Goal: Task Accomplishment & Management: Complete application form

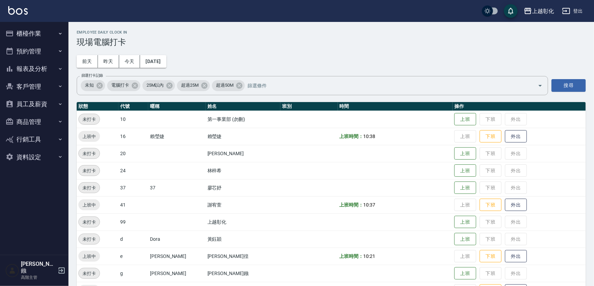
click at [45, 87] on button "客戶管理" at bounding box center [34, 87] width 63 height 18
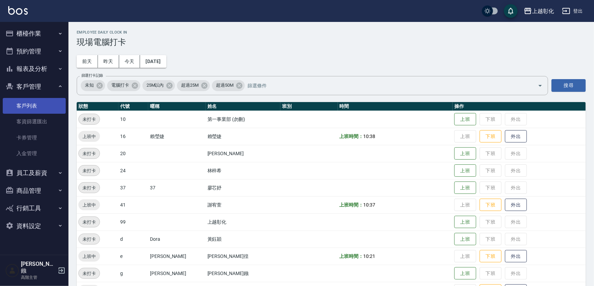
click at [40, 106] on link "客戶列表" at bounding box center [34, 106] width 63 height 16
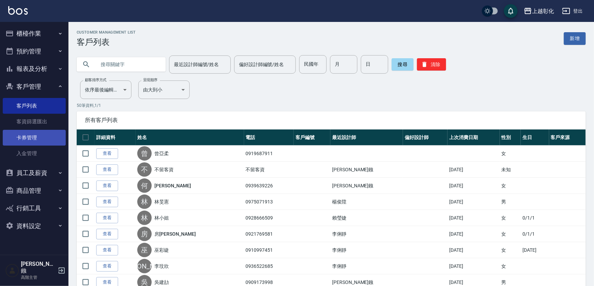
click at [40, 134] on link "卡券管理" at bounding box center [34, 138] width 63 height 16
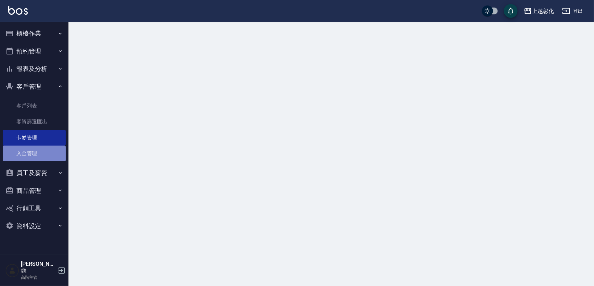
click at [39, 147] on link "入金管理" at bounding box center [34, 154] width 63 height 16
click at [38, 150] on link "入金管理" at bounding box center [34, 154] width 63 height 16
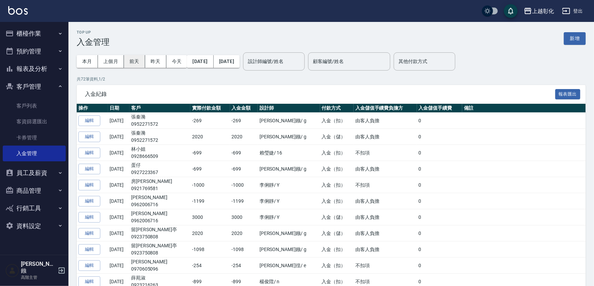
click at [134, 61] on button "前天" at bounding box center [134, 61] width 21 height 13
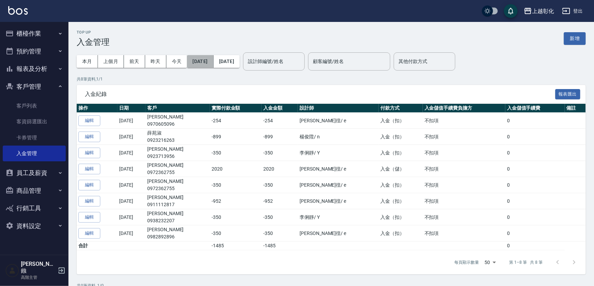
click at [209, 62] on button "[DATE]" at bounding box center [200, 61] width 26 height 13
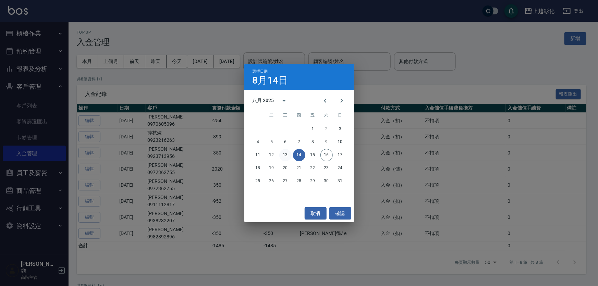
click at [286, 155] on button "13" at bounding box center [285, 155] width 12 height 12
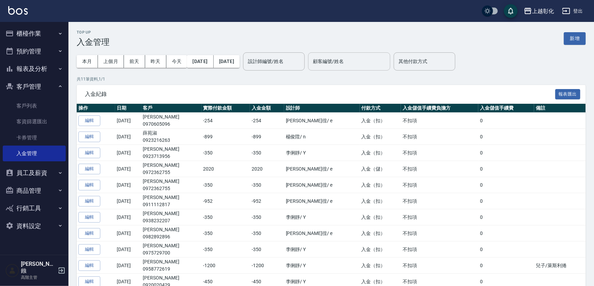
click at [355, 62] on input "顧客編號/姓名" at bounding box center [349, 61] width 76 height 12
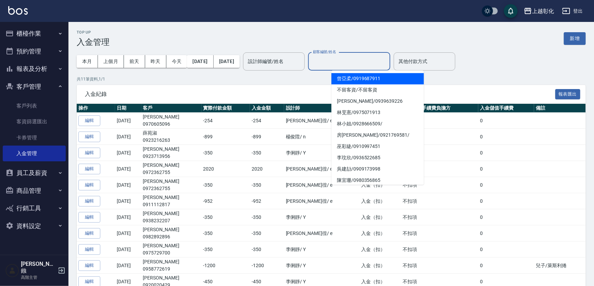
type input "ㄕ"
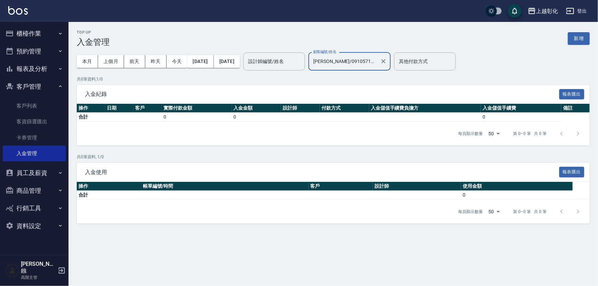
click at [351, 61] on input "胡麗蘋/0910571132" at bounding box center [344, 61] width 66 height 12
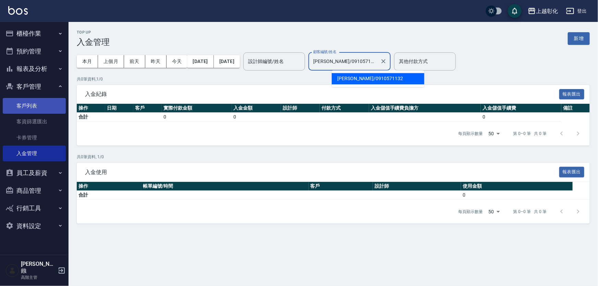
type input "胡麗蘋/0910571132"
click at [34, 106] on link "客戶列表" at bounding box center [34, 106] width 63 height 16
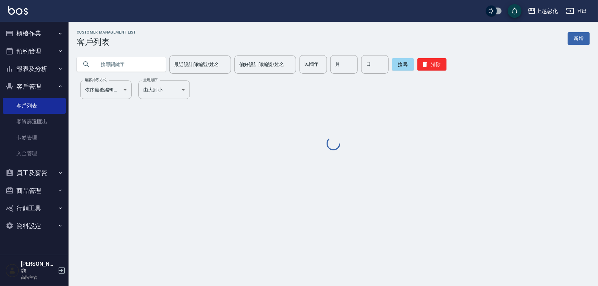
click at [128, 65] on input "text" at bounding box center [128, 64] width 64 height 18
paste input "胡麗蘋/0910571132"
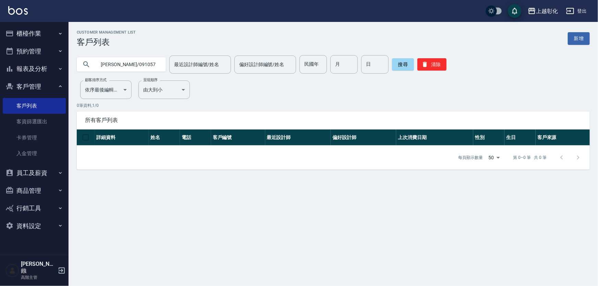
click at [153, 61] on input "胡麗蘋/0910571132" at bounding box center [128, 64] width 64 height 18
type input "[PERSON_NAME]"
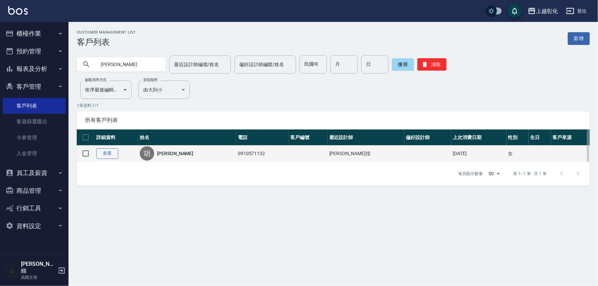
click at [107, 154] on link "查看" at bounding box center [107, 153] width 22 height 11
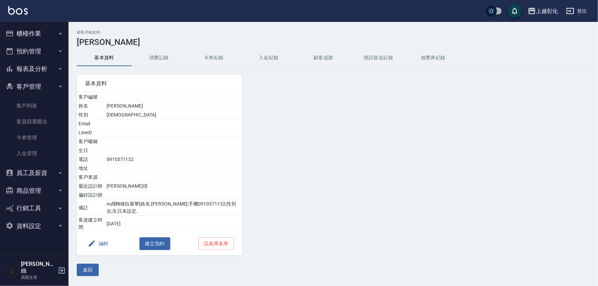
click at [177, 57] on button "消費記錄" at bounding box center [159, 58] width 55 height 16
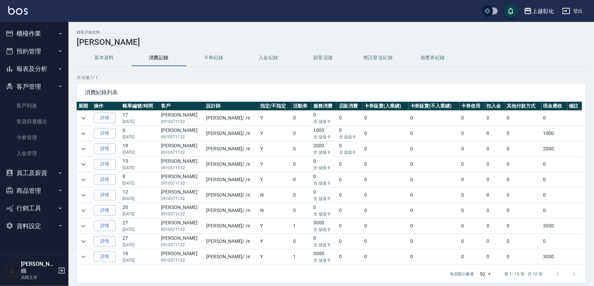
click at [232, 61] on button "卡券紀錄" at bounding box center [213, 58] width 55 height 16
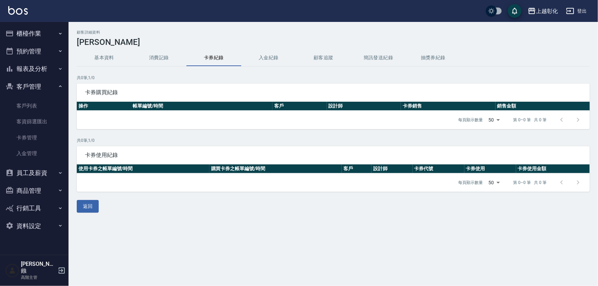
click at [267, 61] on button "入金紀錄" at bounding box center [268, 58] width 55 height 16
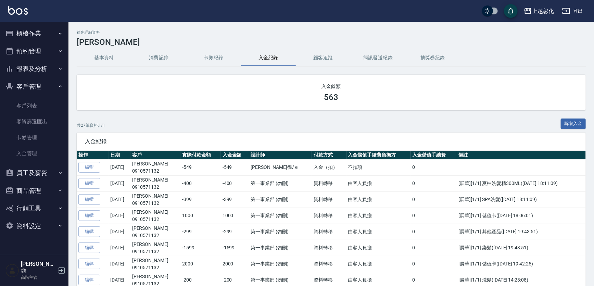
click at [170, 58] on button "消費記錄" at bounding box center [159, 58] width 55 height 16
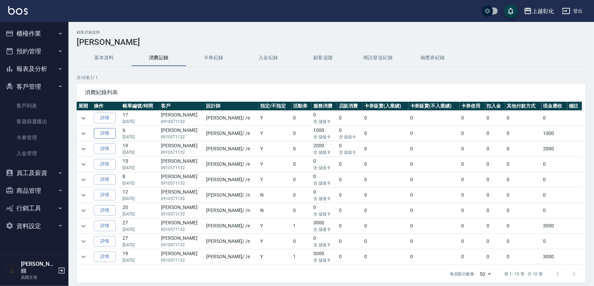
click at [112, 130] on link "詳情" at bounding box center [105, 133] width 22 height 11
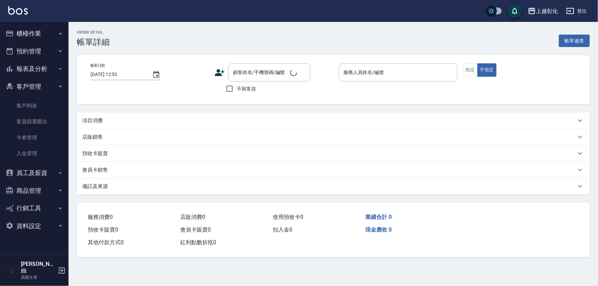
type input "2025/06/29 19:12"
type input "allen-e"
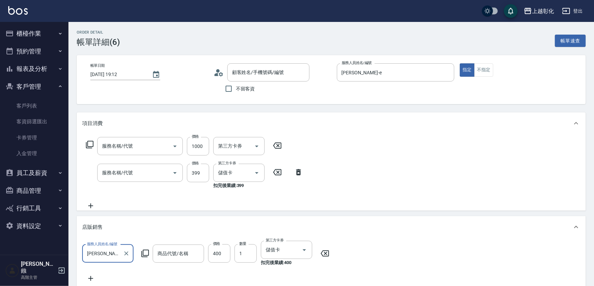
type input "胡麗蘋/0910571132/null"
type input "頂級豪華OVC3(3000)"
type input "SPA399(0399)"
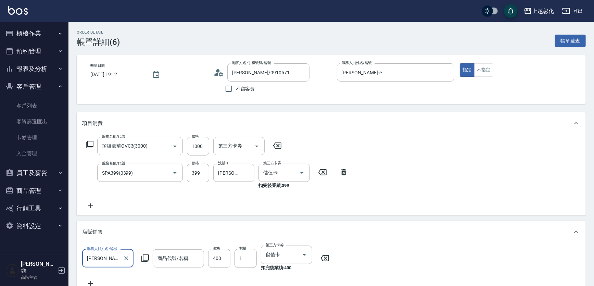
type input "啞光霜$399"
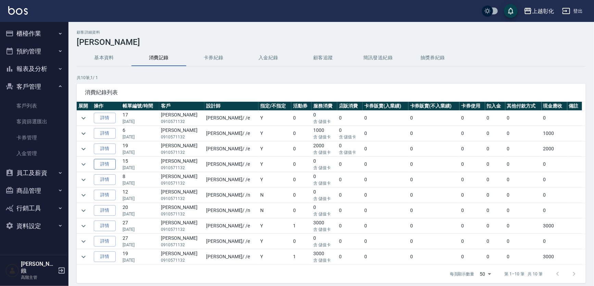
click at [116, 159] on link "詳情" at bounding box center [105, 164] width 22 height 11
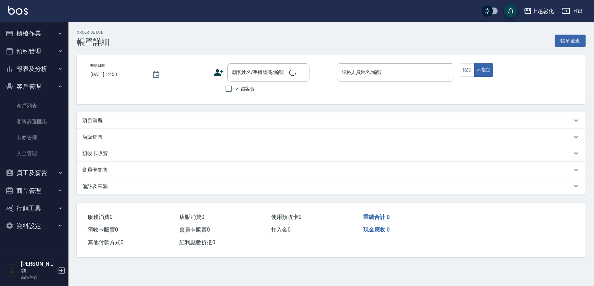
type input "2025/03/26 16:19"
type input "allen-e"
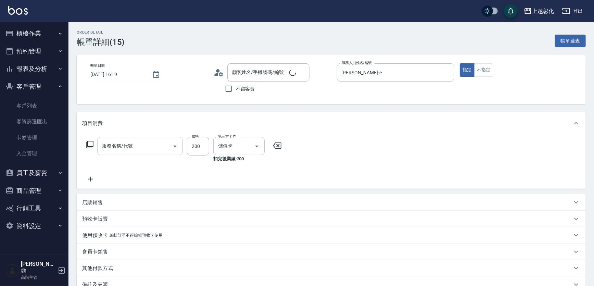
type input "胡麗蘋/0910571132/null"
type input "New洗專案(200)"
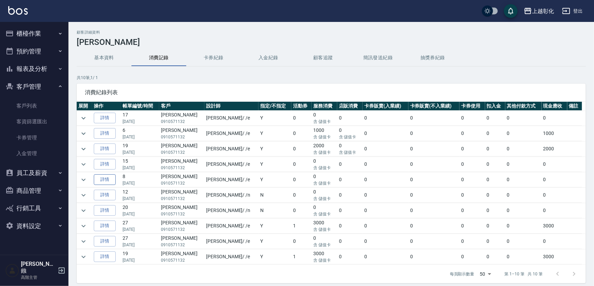
click at [105, 176] on link "詳情" at bounding box center [105, 179] width 22 height 11
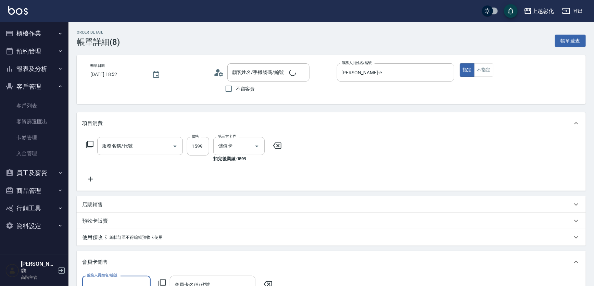
type input "2025/03/22 18:52"
type input "allen-e"
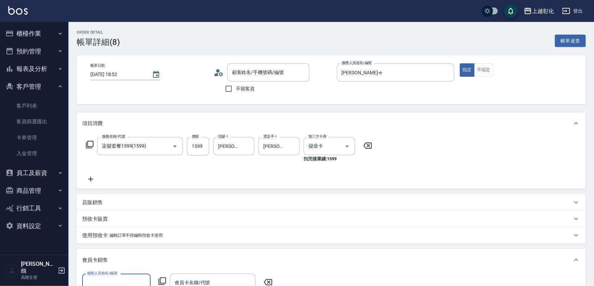
type input "染髮套餐1599(1599)"
type input "胡麗蘋/0910571132/null"
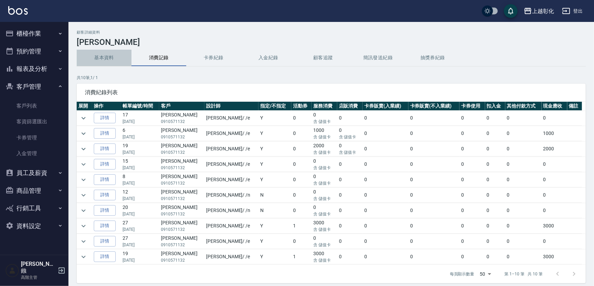
click at [115, 53] on button "基本資料" at bounding box center [104, 58] width 55 height 16
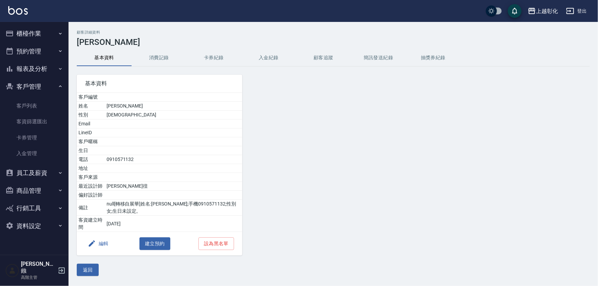
click at [166, 55] on button "消費記錄" at bounding box center [159, 58] width 55 height 16
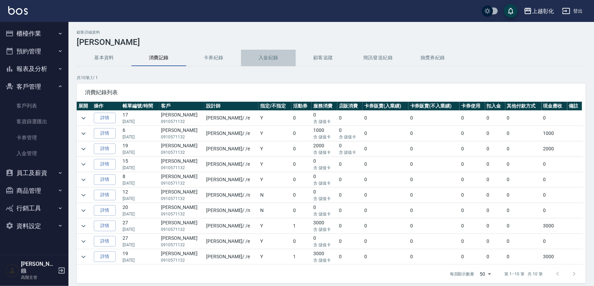
drag, startPoint x: 257, startPoint y: 53, endPoint x: 223, endPoint y: 59, distance: 33.9
click at [257, 53] on button "入金紀錄" at bounding box center [268, 58] width 55 height 16
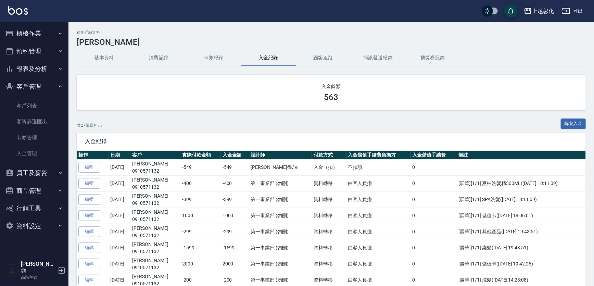
click at [575, 119] on button "新增入金" at bounding box center [573, 124] width 25 height 11
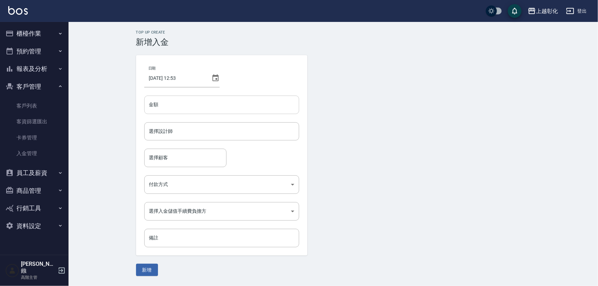
click at [189, 104] on input "金額" at bounding box center [221, 105] width 155 height 18
type input "2020"
click at [201, 136] on input "選擇設計師" at bounding box center [221, 131] width 149 height 12
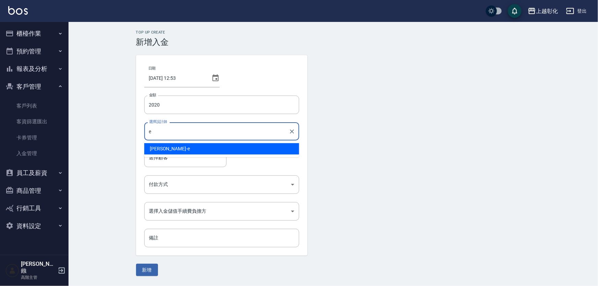
click at [227, 150] on div "allen -e" at bounding box center [221, 148] width 155 height 11
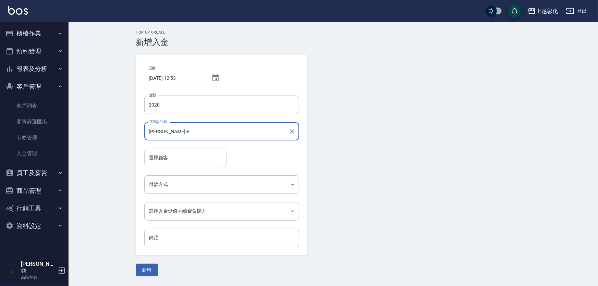
type input "allen-e"
click at [182, 161] on input "選擇顧客" at bounding box center [185, 158] width 76 height 12
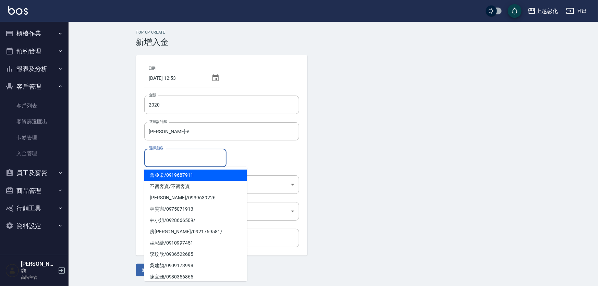
paste input "胡麗蘋/0910571132"
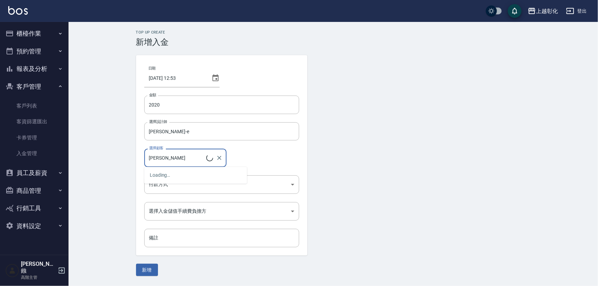
paste input "/0910571132"
click at [228, 174] on span "胡麗蘋 / 0910571132" at bounding box center [195, 175] width 103 height 11
type input "胡麗蘋/0910571132"
click at [212, 187] on body "上越彰化 登出 櫃檯作業 打帳單 帳單列表 掛單列表 座位開單 營業儀表板 現金收支登錄 高階收支登錄 材料自購登錄 每日結帳 排班表 現場電腦打卡 掃碼打卡…" at bounding box center [299, 143] width 598 height 286
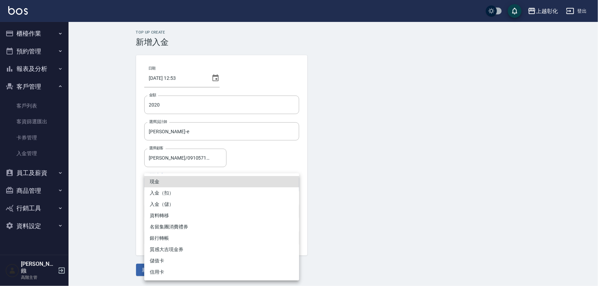
click at [178, 193] on li "入金（扣）" at bounding box center [221, 192] width 155 height 11
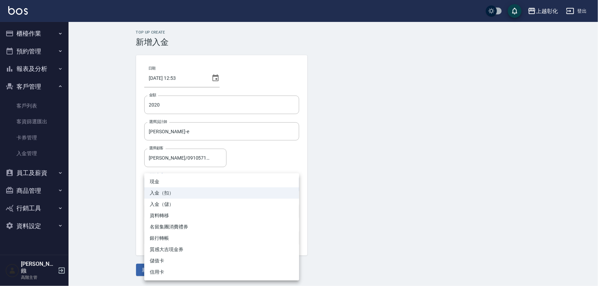
click at [176, 181] on body "上越彰化 登出 櫃檯作業 打帳單 帳單列表 掛單列表 座位開單 營業儀表板 現金收支登錄 高階收支登錄 材料自購登錄 每日結帳 排班表 現場電腦打卡 掃碼打卡…" at bounding box center [299, 143] width 598 height 286
click at [172, 202] on li "入金（儲）" at bounding box center [221, 204] width 155 height 11
type input "入金（儲）"
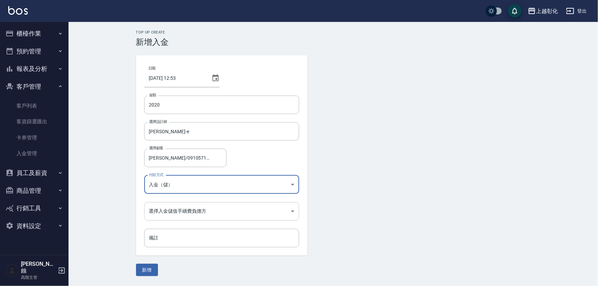
click at [172, 209] on body "上越彰化 登出 櫃檯作業 打帳單 帳單列表 掛單列表 座位開單 營業儀表板 現金收支登錄 高階收支登錄 材料自購登錄 每日結帳 排班表 現場電腦打卡 掃碼打卡…" at bounding box center [299, 143] width 598 height 286
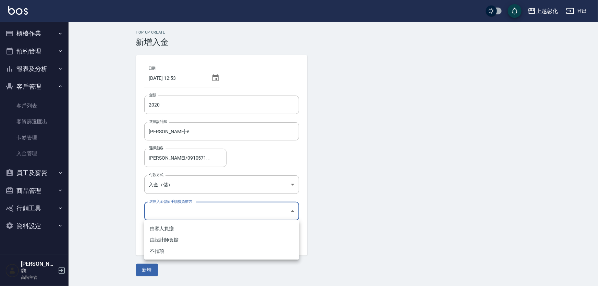
click at [161, 256] on li "不扣項" at bounding box center [221, 251] width 155 height 11
type input "WITHOUTHANDLINGFEE"
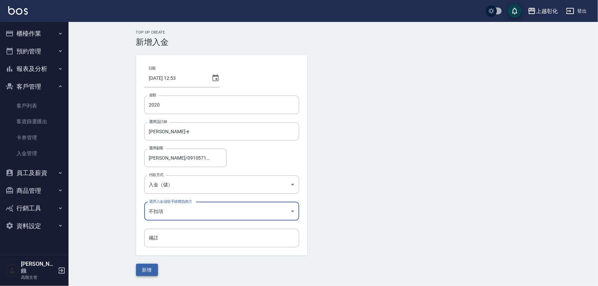
click at [148, 271] on button "新增" at bounding box center [147, 270] width 22 height 13
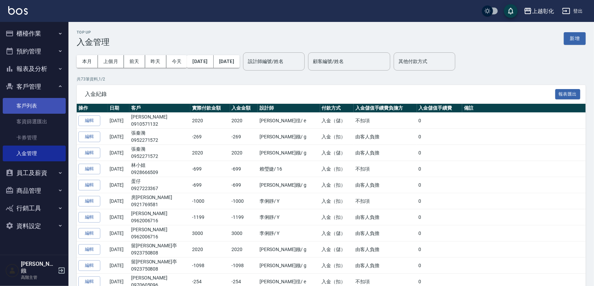
click at [27, 103] on link "客戶列表" at bounding box center [34, 106] width 63 height 16
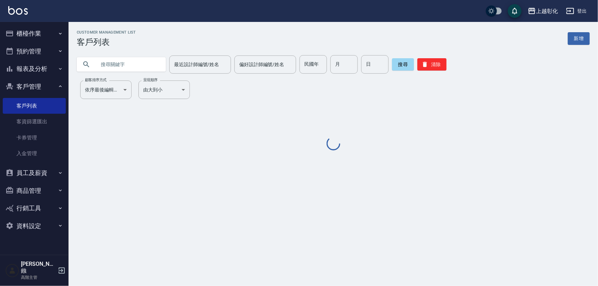
click at [136, 53] on div "最近設計師編號/姓名 最近設計師編號/姓名 偏好設計師編號/姓名 偏好設計師編號/姓名 民國年 民國年 月 月 日 日 搜尋 清除" at bounding box center [329, 60] width 521 height 27
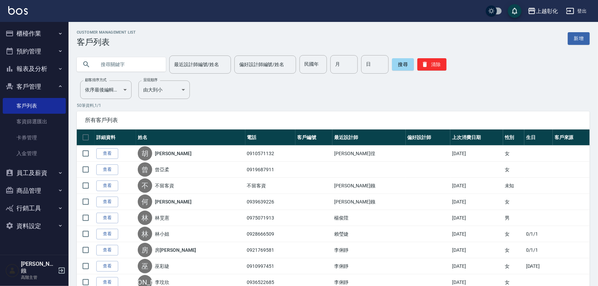
click at [131, 63] on input "text" at bounding box center [128, 64] width 64 height 18
paste input "[PERSON_NAME]"
type input "[PERSON_NAME]"
click at [387, 60] on input "日" at bounding box center [374, 64] width 27 height 18
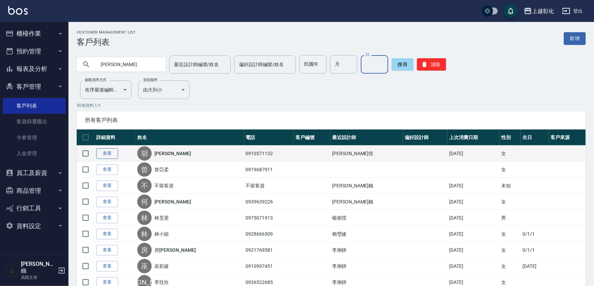
click at [103, 157] on link "查看" at bounding box center [107, 153] width 22 height 11
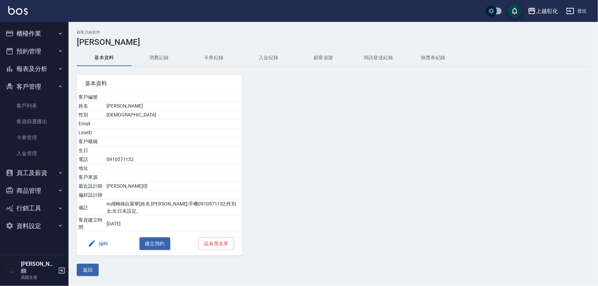
click at [235, 55] on button "卡券紀錄" at bounding box center [213, 58] width 55 height 16
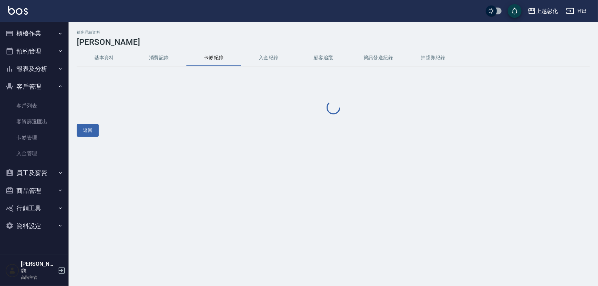
click at [294, 57] on button "入金紀錄" at bounding box center [268, 58] width 55 height 16
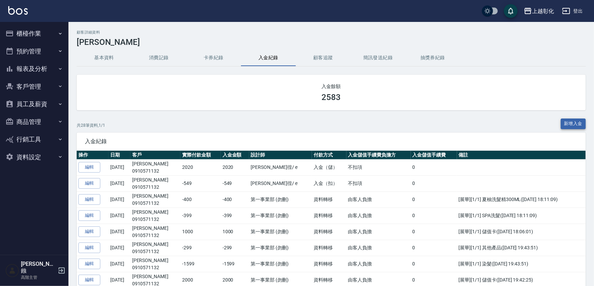
click at [569, 125] on button "新增入金" at bounding box center [573, 124] width 25 height 11
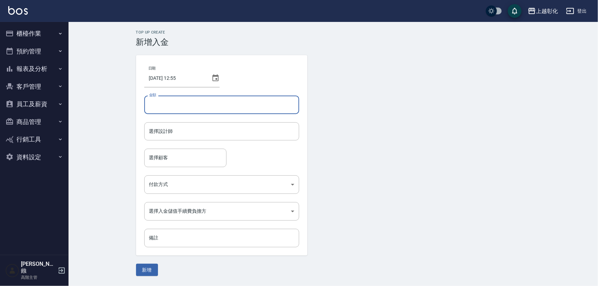
click at [194, 104] on input "金額" at bounding box center [221, 105] width 155 height 18
click at [148, 101] on input "1500" at bounding box center [221, 105] width 155 height 18
type input "-1500"
click at [165, 128] on div "選擇設計師 選擇設計師" at bounding box center [221, 131] width 155 height 18
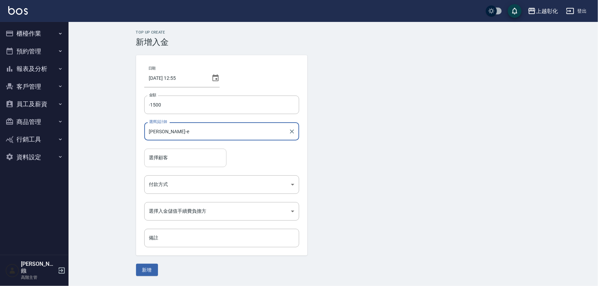
type input "[PERSON_NAME]-e"
click at [172, 156] on input "選擇顧客" at bounding box center [185, 158] width 76 height 12
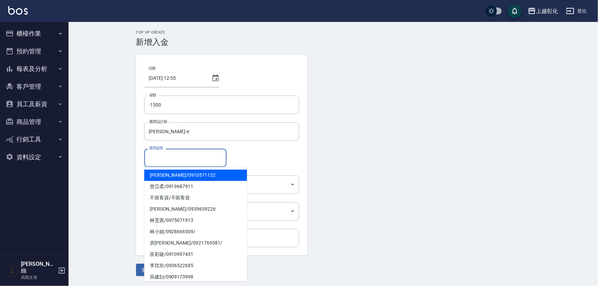
click at [173, 173] on span "胡麗蘋 / 0910571132" at bounding box center [195, 175] width 103 height 11
type input "胡麗蘋/0910571132"
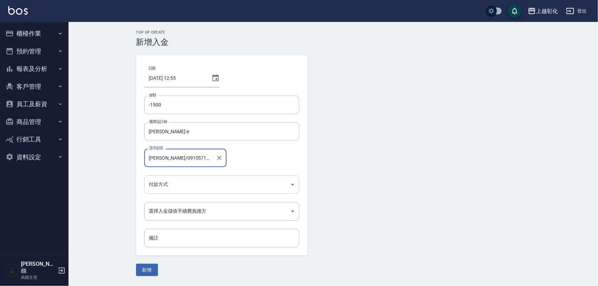
click at [169, 181] on body "上越彰化 登出 櫃檯作業 打帳單 帳單列表 掛單列表 座位開單 營業儀表板 現金收支登錄 高階收支登錄 材料自購登錄 每日結帳 排班表 現場電腦打卡 掃碼打卡…" at bounding box center [299, 143] width 598 height 286
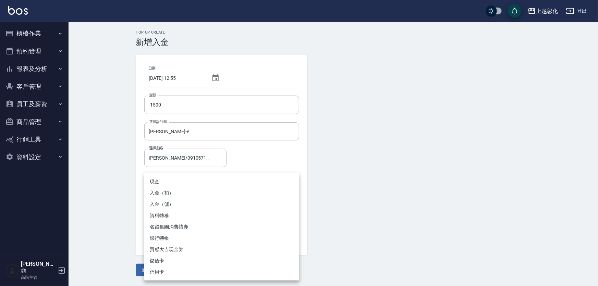
click at [174, 191] on li "入金（扣）" at bounding box center [221, 192] width 155 height 11
type input "入金（扣）"
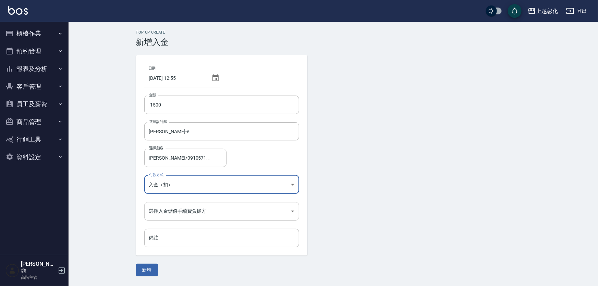
click at [171, 214] on body "上越彰化 登出 櫃檯作業 打帳單 帳單列表 掛單列表 座位開單 營業儀表板 現金收支登錄 高階收支登錄 材料自購登錄 每日結帳 排班表 現場電腦打卡 掃碼打卡…" at bounding box center [299, 143] width 598 height 286
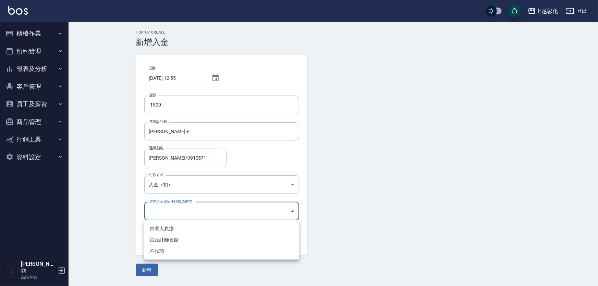
click at [164, 251] on li "不扣項" at bounding box center [221, 251] width 155 height 11
type input "WITHOUTHANDLINGFEE"
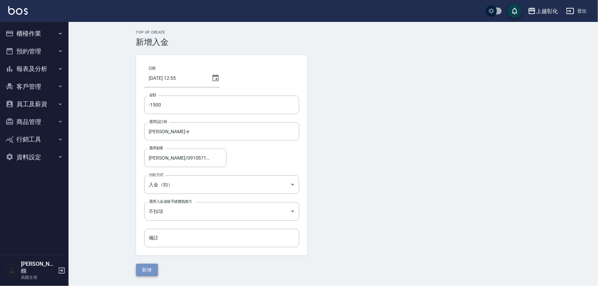
click at [154, 267] on button "新增" at bounding box center [147, 270] width 22 height 13
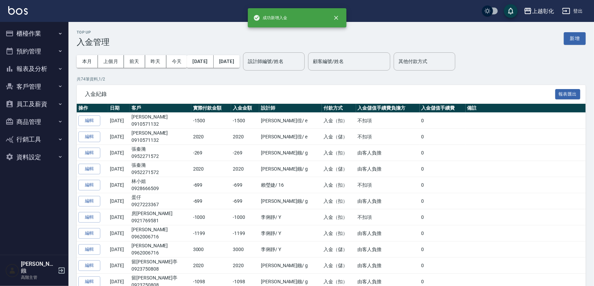
click at [26, 84] on button "客戶管理" at bounding box center [34, 87] width 63 height 18
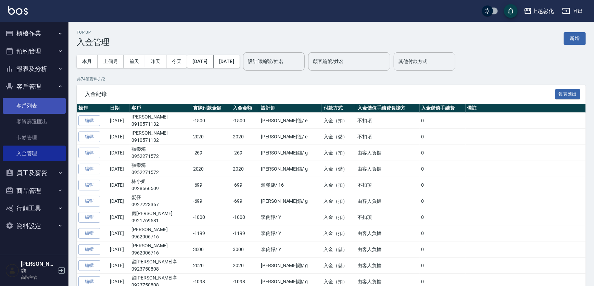
click at [33, 111] on link "客戶列表" at bounding box center [34, 106] width 63 height 16
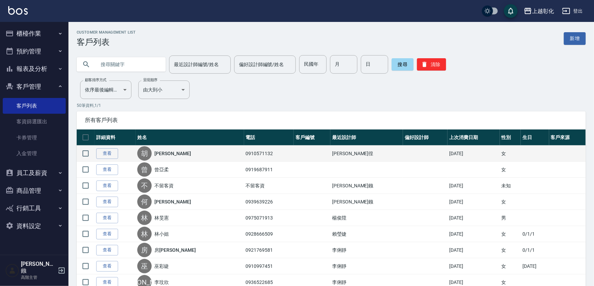
click at [101, 162] on td "查看" at bounding box center [115, 154] width 41 height 16
click at [106, 159] on link "查看" at bounding box center [107, 153] width 22 height 11
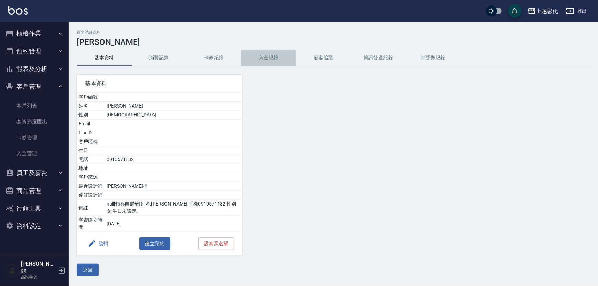
click at [271, 50] on button "入金紀錄" at bounding box center [268, 58] width 55 height 16
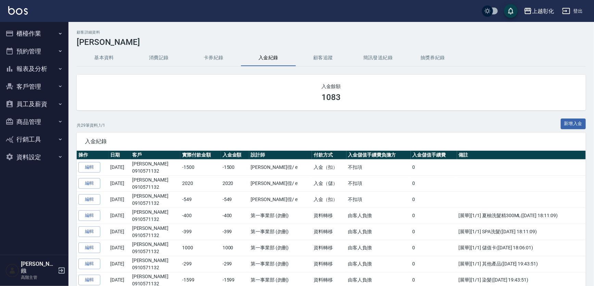
click at [41, 104] on button "員工及薪資" at bounding box center [34, 104] width 63 height 18
click at [48, 85] on button "客戶管理" at bounding box center [34, 87] width 63 height 18
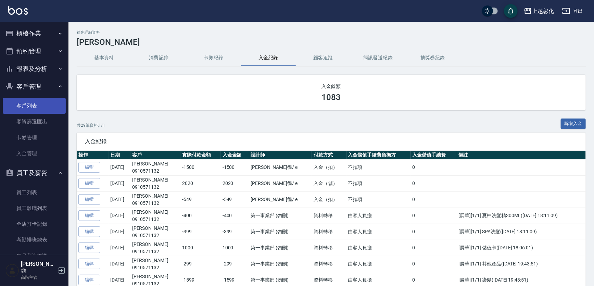
click at [41, 105] on link "客戶列表" at bounding box center [34, 106] width 63 height 16
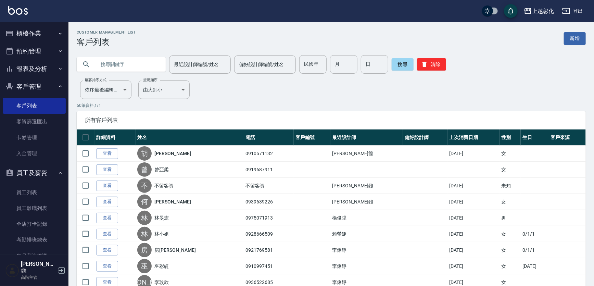
click at [104, 62] on input "text" at bounding box center [128, 64] width 64 height 18
type input "9"
type input "0922112378"
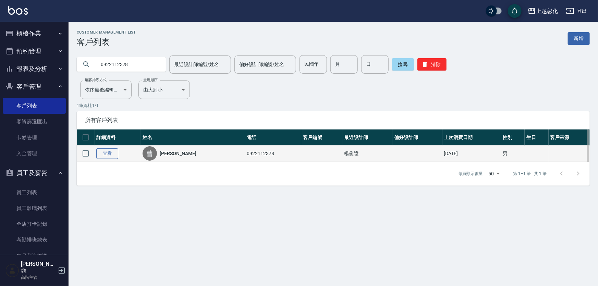
click at [110, 155] on link "查看" at bounding box center [107, 153] width 22 height 11
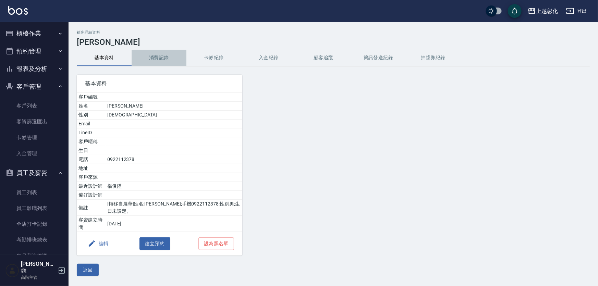
click at [162, 62] on button "消費記錄" at bounding box center [159, 58] width 55 height 16
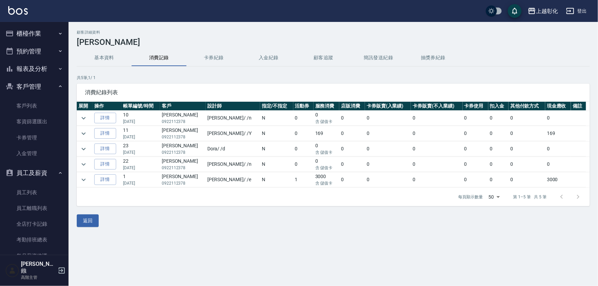
click at [267, 58] on button "入金紀錄" at bounding box center [268, 58] width 55 height 16
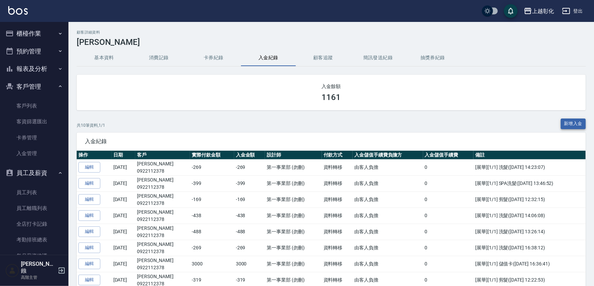
click at [582, 124] on button "新增入金" at bounding box center [573, 124] width 25 height 11
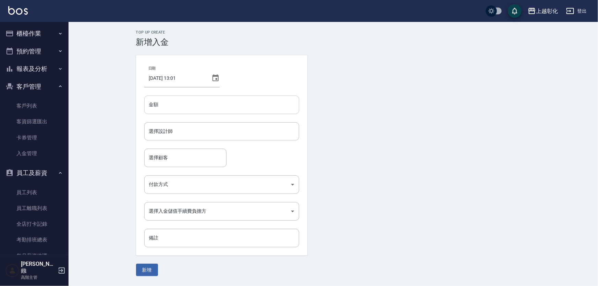
click at [178, 105] on input "金額" at bounding box center [221, 105] width 155 height 18
click at [183, 138] on div "選擇設計師" at bounding box center [221, 131] width 155 height 18
type input "-200"
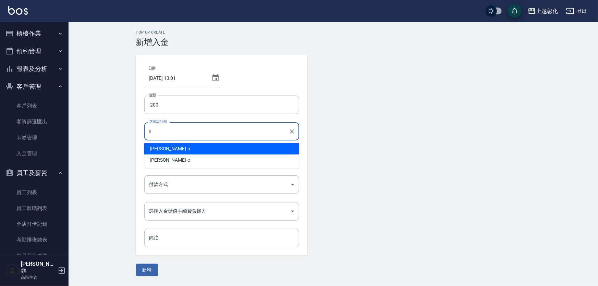
click at [186, 149] on div "yung yung -n" at bounding box center [221, 148] width 155 height 11
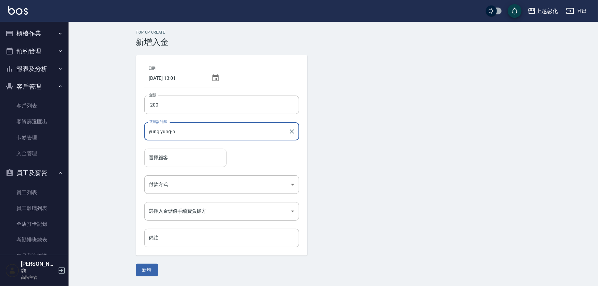
click at [179, 164] on div "選擇顧客" at bounding box center [185, 158] width 82 height 18
type input "yung yung-n"
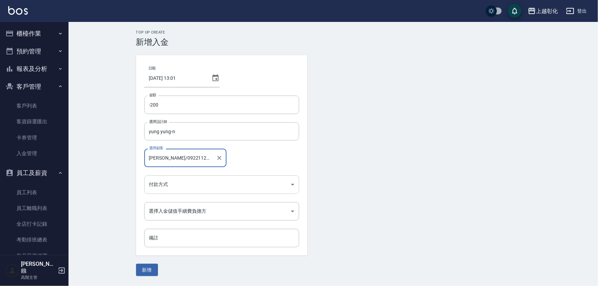
type input "[PERSON_NAME]/0922112378/"
click at [165, 184] on body "上越彰化 登出 櫃檯作業 打帳單 帳單列表 掛單列表 座位開單 營業儀表板 現金收支登錄 高階收支登錄 材料自購登錄 每日結帳 排班表 現場電腦打卡 掃碼打卡…" at bounding box center [299, 143] width 598 height 286
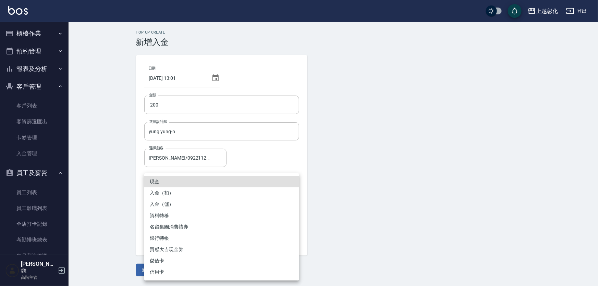
click at [182, 193] on li "入金（扣）" at bounding box center [221, 192] width 155 height 11
type input "入金（扣）"
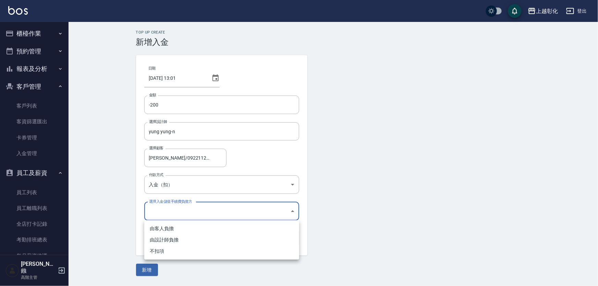
click at [179, 211] on body "上越彰化 登出 櫃檯作業 打帳單 帳單列表 掛單列表 座位開單 營業儀表板 現金收支登錄 高階收支登錄 材料自購登錄 每日結帳 排班表 現場電腦打卡 掃碼打卡…" at bounding box center [299, 143] width 598 height 286
click at [160, 251] on li "不扣項" at bounding box center [221, 251] width 155 height 11
type input "WITHOUTHANDLINGFEE"
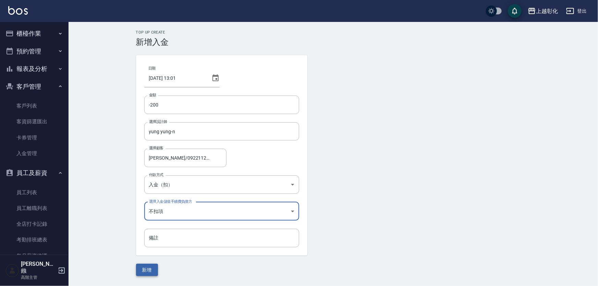
click at [147, 267] on button "新增" at bounding box center [147, 270] width 22 height 13
